Goal: Task Accomplishment & Management: Complete application form

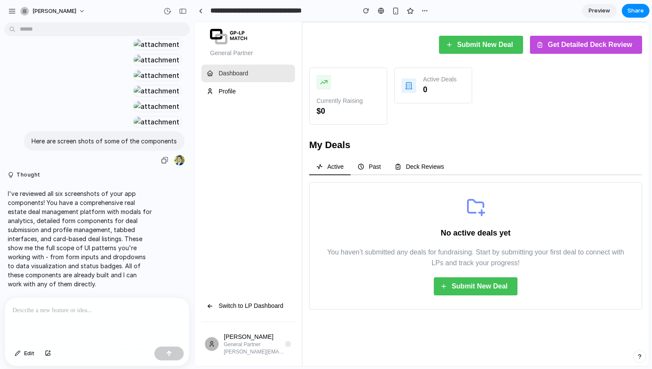
scroll to position [788, 0]
click at [496, 287] on span "Submit New Deal" at bounding box center [479, 286] width 56 height 17
click at [218, 96] on link "Profile" at bounding box center [248, 92] width 94 height 18
click at [415, 166] on span "Deck Reviews" at bounding box center [425, 167] width 38 height 6
click at [422, 168] on span "Deck Reviews" at bounding box center [425, 167] width 38 height 6
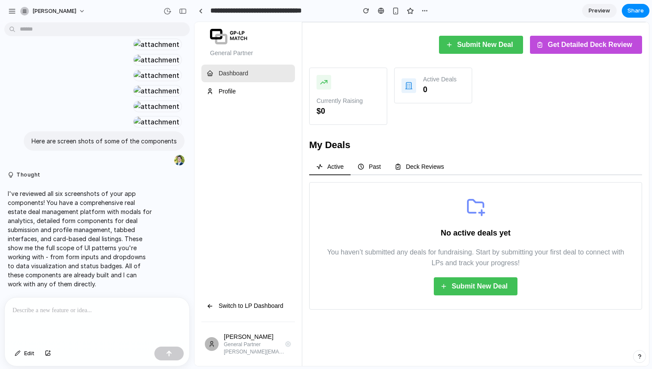
click at [422, 168] on span "Deck Reviews" at bounding box center [425, 167] width 38 height 6
click at [373, 168] on span "Past" at bounding box center [374, 167] width 12 height 6
click at [434, 165] on span "Deck Reviews" at bounding box center [425, 167] width 38 height 6
click at [572, 37] on span "Get Detailed Deck Review" at bounding box center [589, 44] width 84 height 17
click at [490, 38] on span "Submit New Deal" at bounding box center [485, 44] width 56 height 17
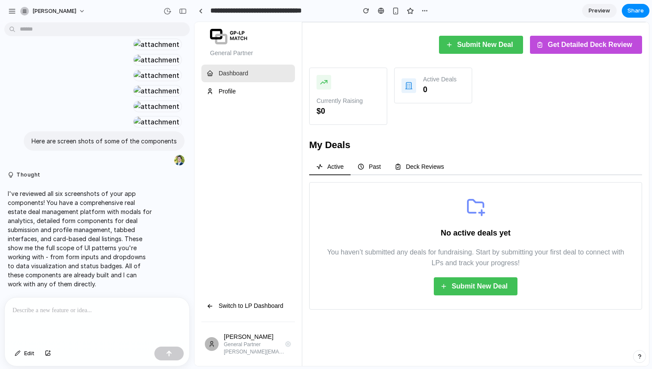
click at [77, 312] on p at bounding box center [96, 311] width 169 height 10
click at [96, 310] on p "**********" at bounding box center [96, 311] width 169 height 10
